Goal: Transaction & Acquisition: Purchase product/service

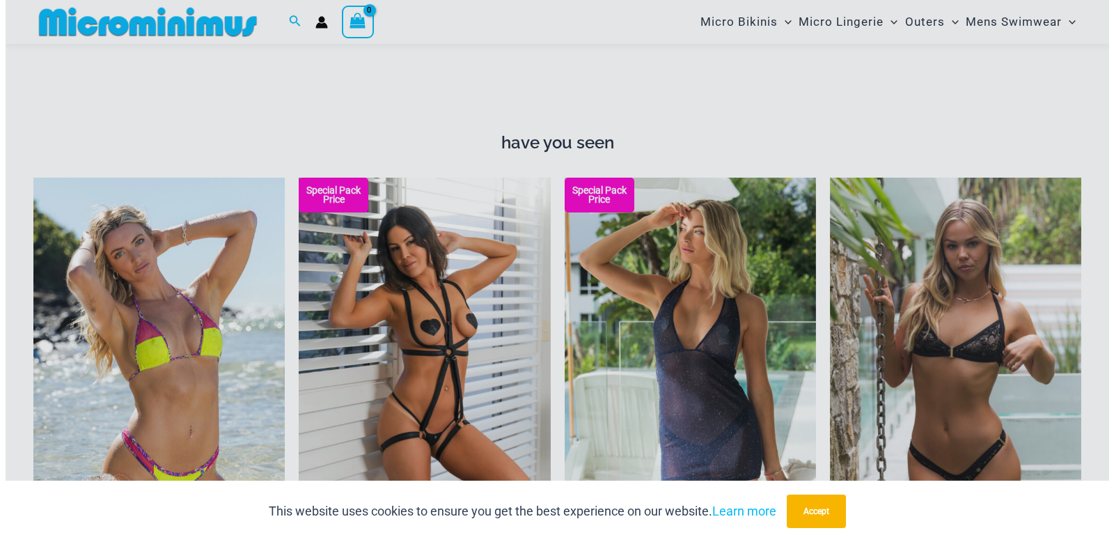
scroll to position [1524, 0]
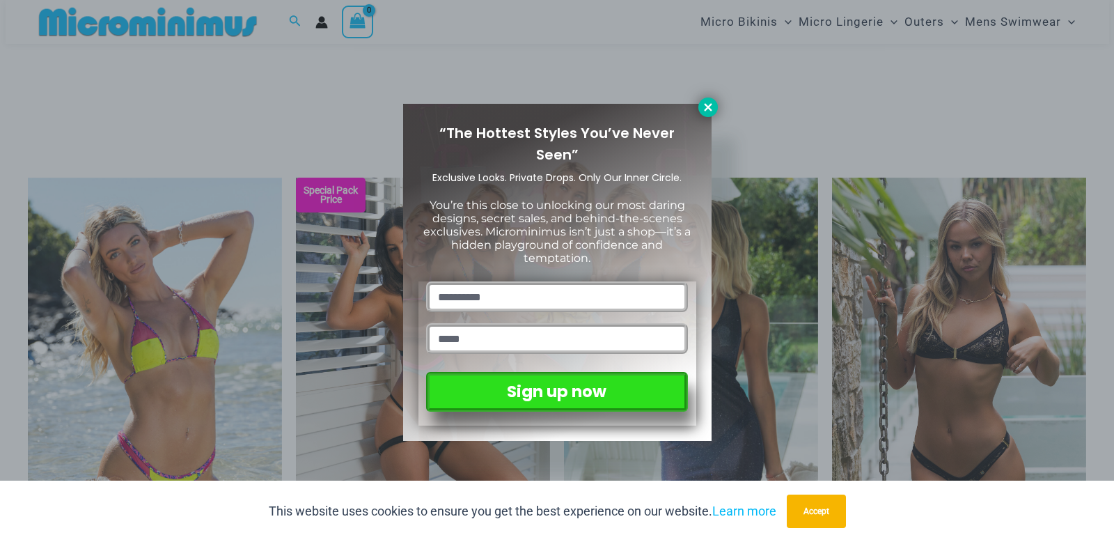
click at [706, 111] on icon at bounding box center [708, 107] width 13 height 13
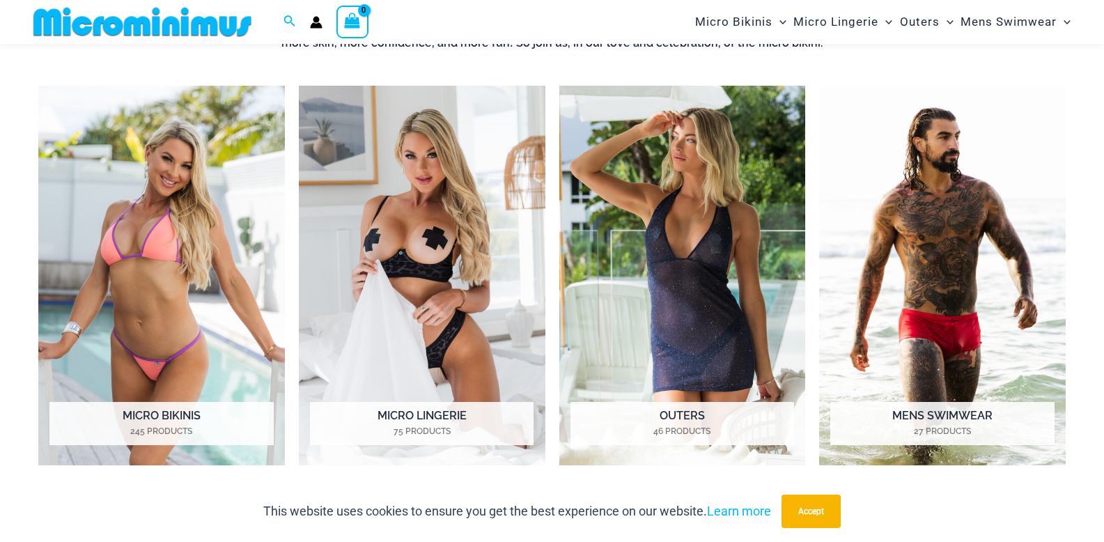
scroll to position [1033, 0]
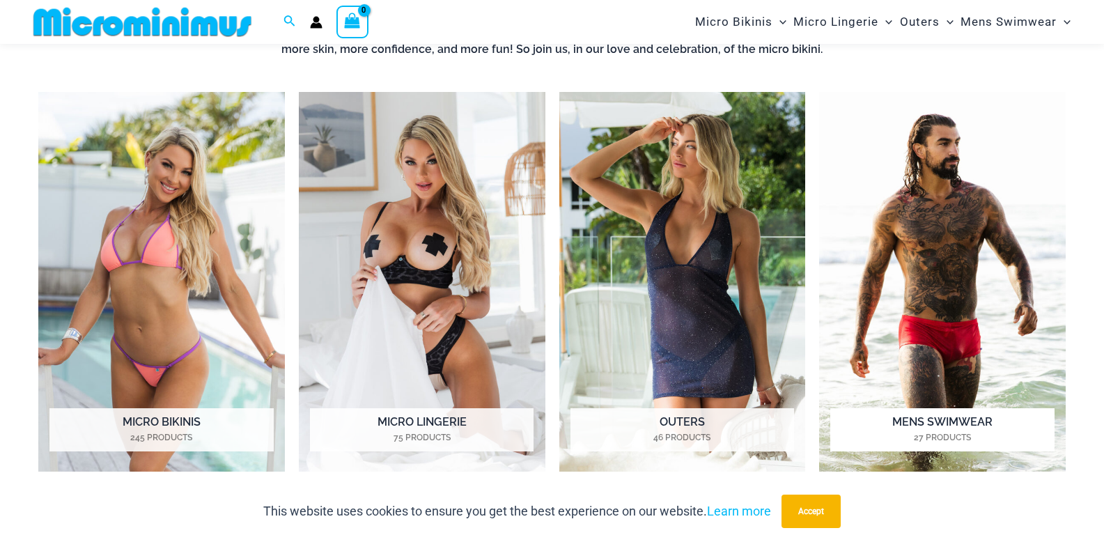
click at [952, 421] on h2 "Mens Swimwear 27 Products" at bounding box center [942, 429] width 224 height 43
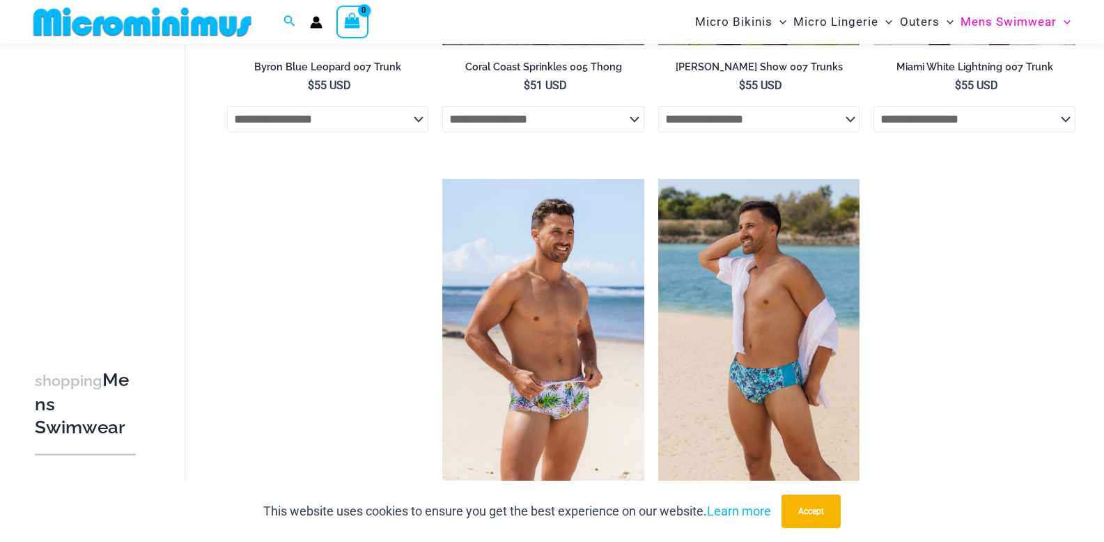
scroll to position [2851, 0]
